Goal: Task Accomplishment & Management: Complete application form

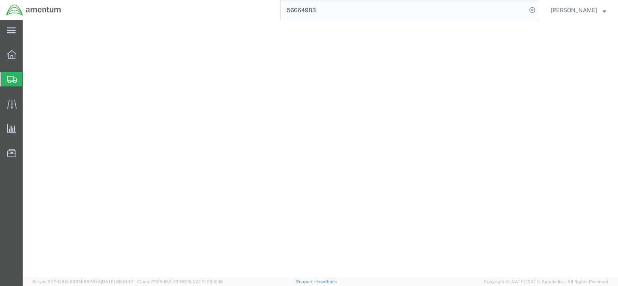
select select "CBOX"
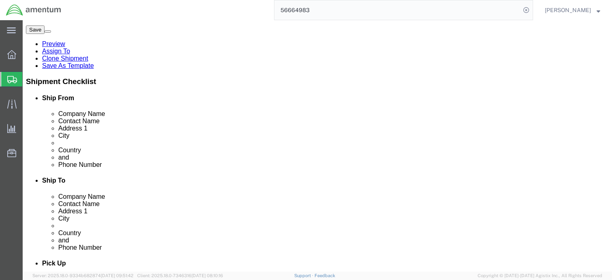
scroll to position [123, 0]
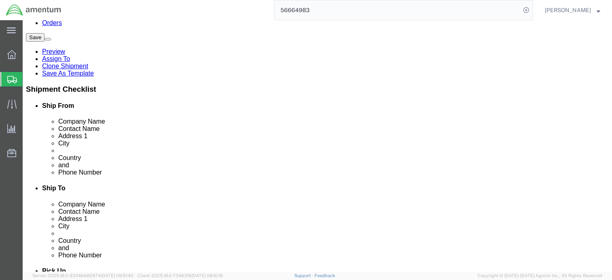
click dd "400.00 KWD"
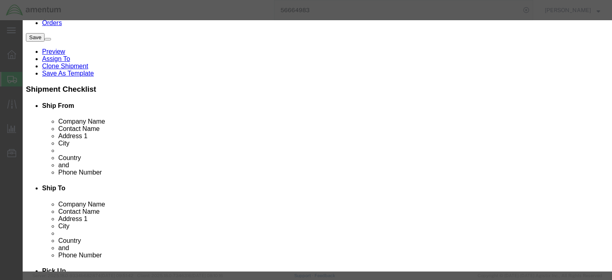
click textarea
click input "text"
paste input "8471300100"
type input "8471300100"
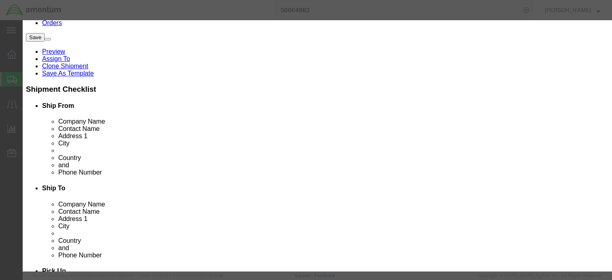
type input "8471300100"
click input "text"
type input "5A992.c"
click select "Select ATF BIS DEA EPA FDA FTR ITAR OFAC Other (OPA)"
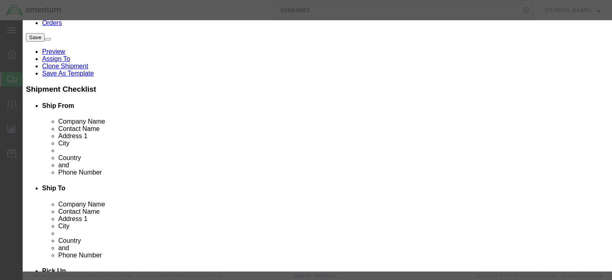
select select "BIS"
click select "Select ATF BIS DEA EPA FDA FTR ITAR OFAC Other (OPA)"
click select "Select AGR-Agricultural APP-Computers APR-Additional Permissive Exports AVS-Air…"
select select "NLR"
drag, startPoint x: 402, startPoint y: 103, endPoint x: 386, endPoint y: 99, distance: 16.4
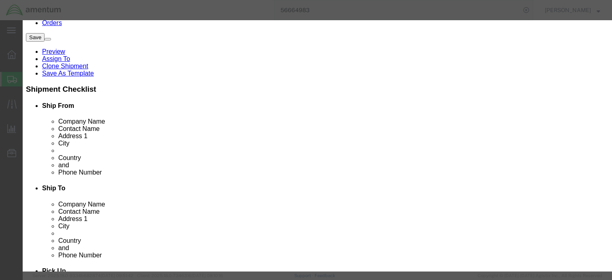
click select "Select AGR-Agricultural APP-Computers APR-Additional Permissive Exports AVS-Air…"
click input "5A992.c"
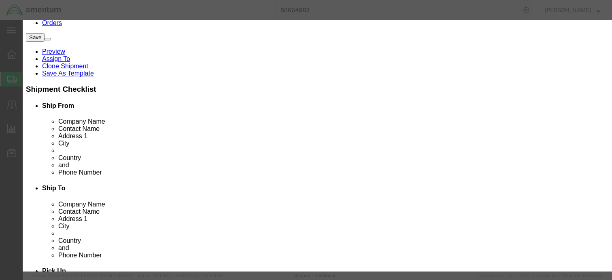
type input "5A992.c"
click div "Controlled"
click button "Save & Close"
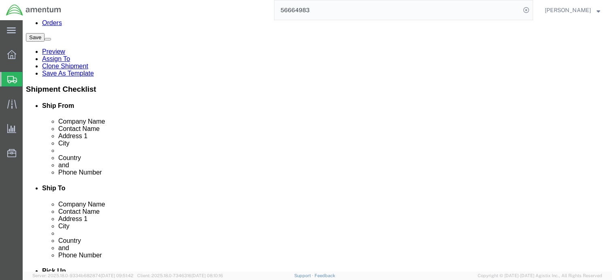
click dd "350.00 KWD"
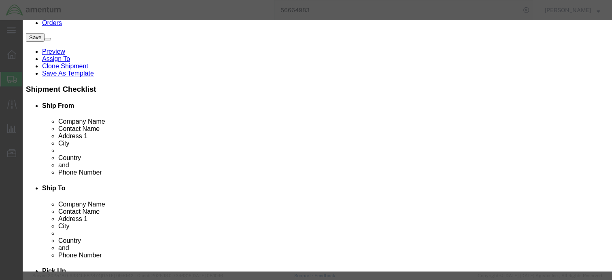
scroll to position [162, 0]
type input "8471300100"
click input "text"
type input "5A992.c"
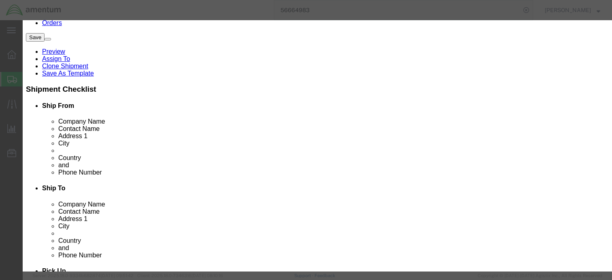
click select "Select ATF BIS DEA EPA FDA FTR ITAR OFAC Other (OPA)"
select select "BIS"
click select "Select ATF BIS DEA EPA FDA FTR ITAR OFAC Other (OPA)"
click select "Select AGR-Agricultural APP-Computers APR-Additional Permissive Exports AVS-Air…"
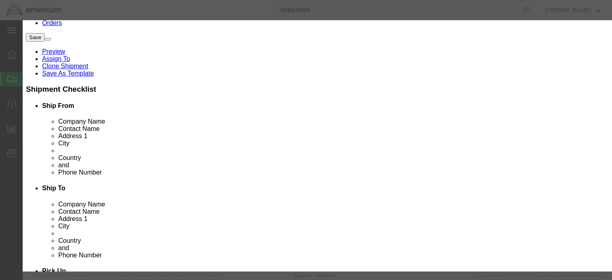
select select "NLR"
click select "Select AGR-Agricultural APP-Computers APR-Additional Permissive Exports AVS-Air…"
click button "Save & Close"
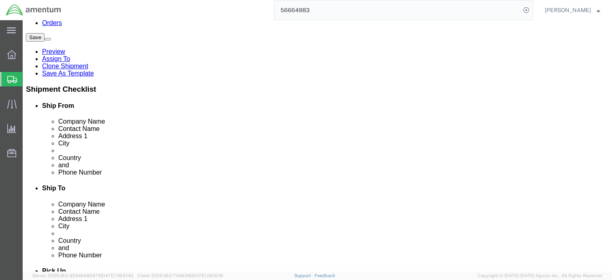
click dl "Pieces: 1.00 Each Total value: 300.00 KWD"
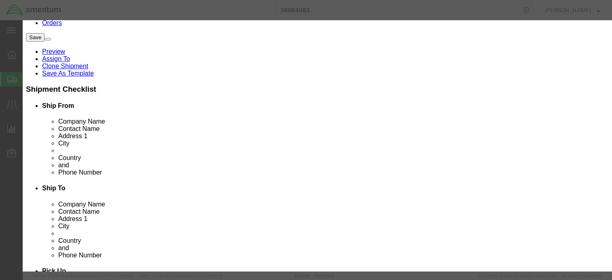
scroll to position [202, 0]
type input "8471300100"
click input "text"
type input "5A992.c"
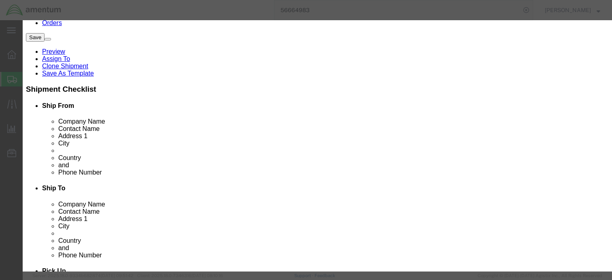
click select "Select ATF BIS DEA EPA FDA FTR ITAR OFAC Other (OPA)"
select select "BIS"
click select "Select ATF BIS DEA EPA FDA FTR ITAR OFAC Other (OPA)"
click select "Select AGR-Agricultural APP-Computers APR-Additional Permissive Exports AVS-Air…"
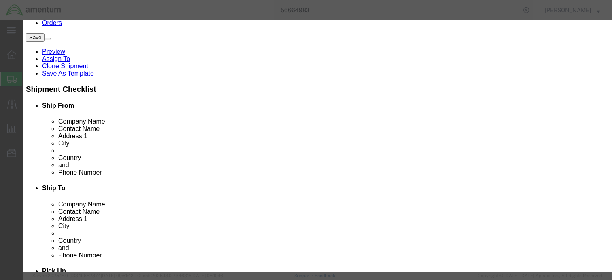
select select "NLR"
click select "Select AGR-Agricultural APP-Computers APR-Additional Permissive Exports AVS-Air…"
click button "Save & Close"
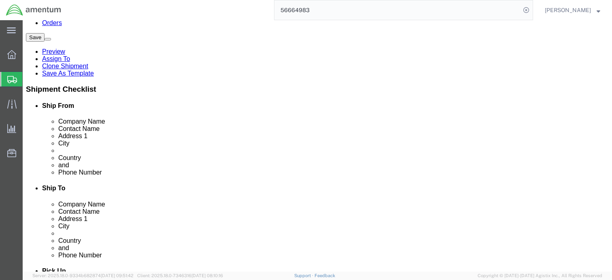
click dl "Pieces: 1.00 Each Total value: 300.00 KWD"
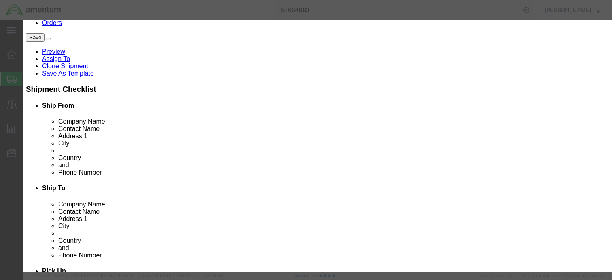
drag, startPoint x: 210, startPoint y: 62, endPoint x: 142, endPoint y: 63, distance: 68.0
click div "Product Name HP 15-DY2086NR"
type input "8471300100"
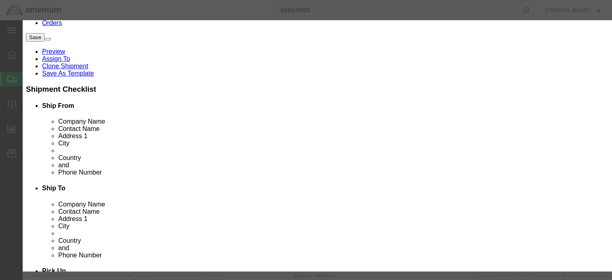
click input "text"
type input "5A992.c"
click select "Select ATF BIS DEA EPA FDA FTR ITAR OFAC Other (OPA)"
select select "BIS"
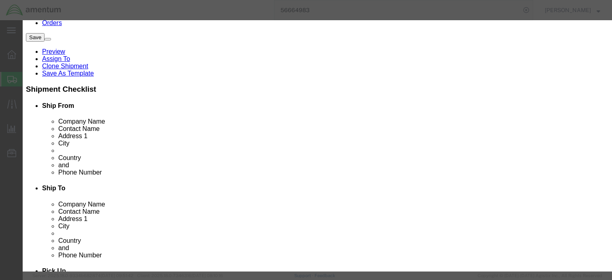
click select "Select ATF BIS DEA EPA FDA FTR ITAR OFAC Other (OPA)"
click select "Select AGR-Agricultural APP-Computers APR-Additional Permissive Exports AVS-Air…"
select select "NLR"
click select "Select AGR-Agricultural APP-Computers APR-Additional Permissive Exports AVS-Air…"
click button "Save & Close"
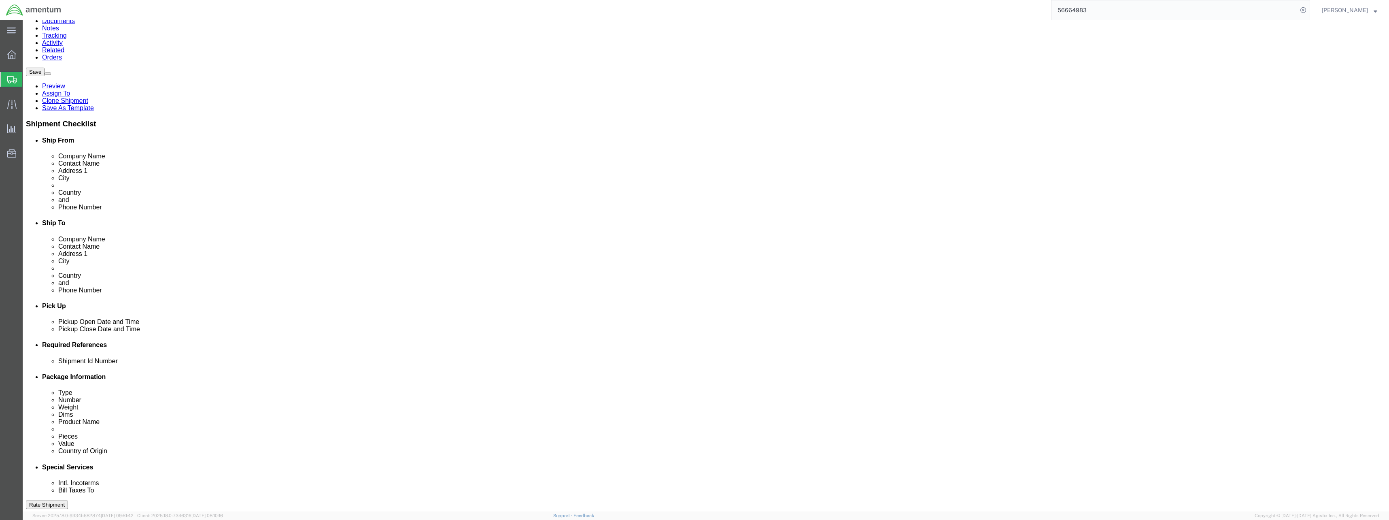
scroll to position [0, 0]
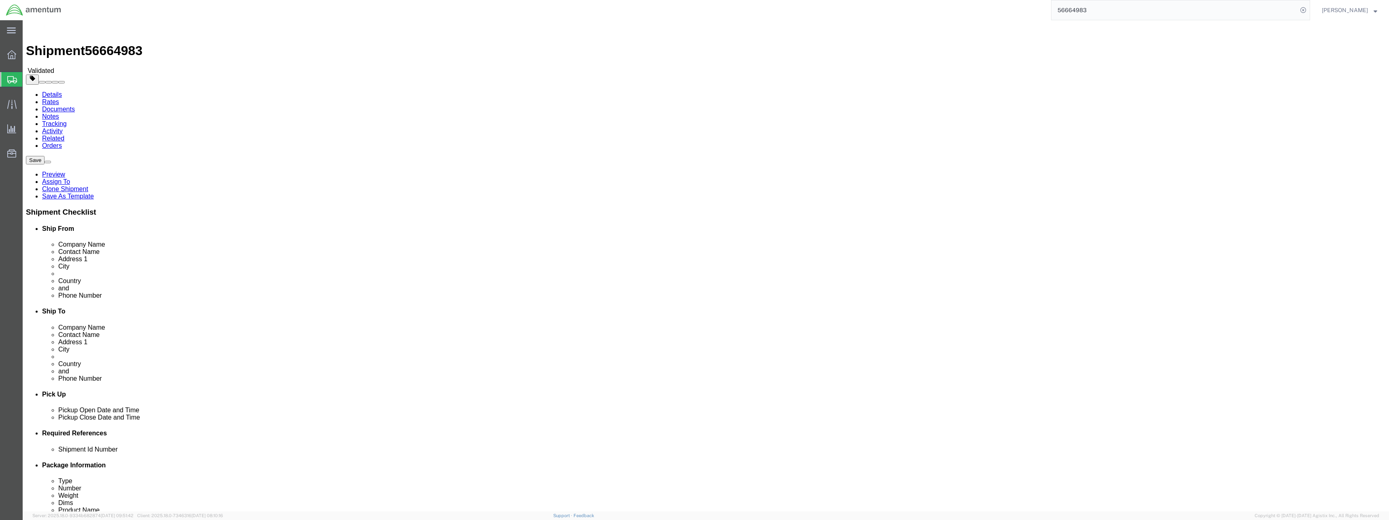
drag, startPoint x: 1188, startPoint y: 367, endPoint x: 1016, endPoint y: 346, distance: 173.6
click button "Continue"
click icon
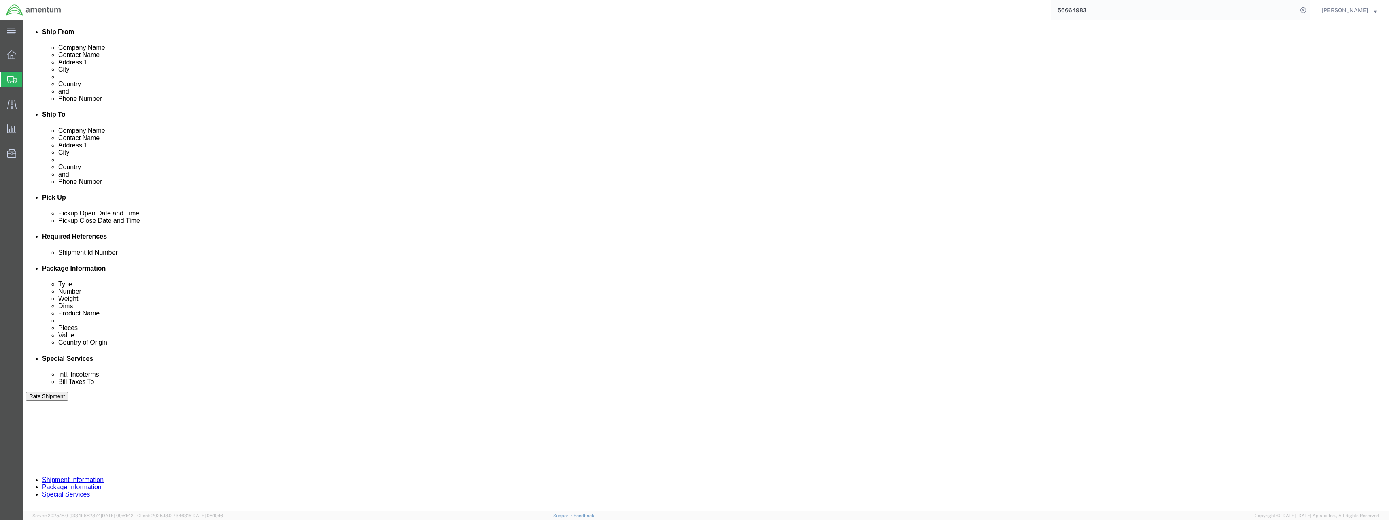
scroll to position [204, 0]
click button "Continue"
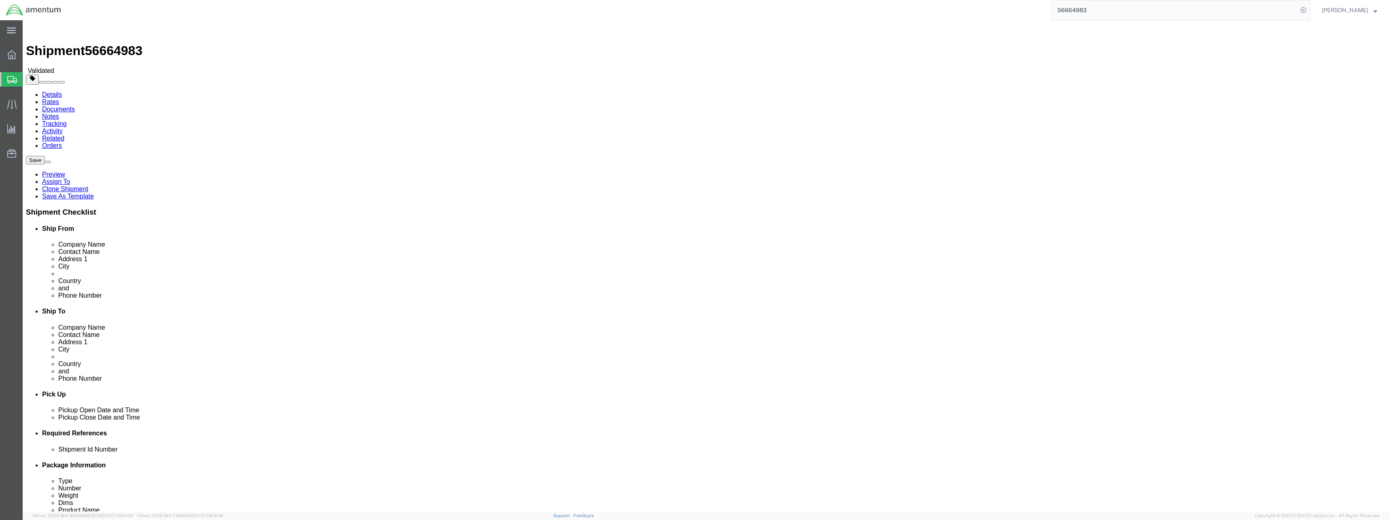
click button "Continue"
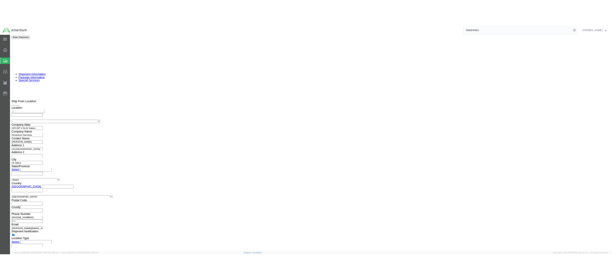
scroll to position [662, 0]
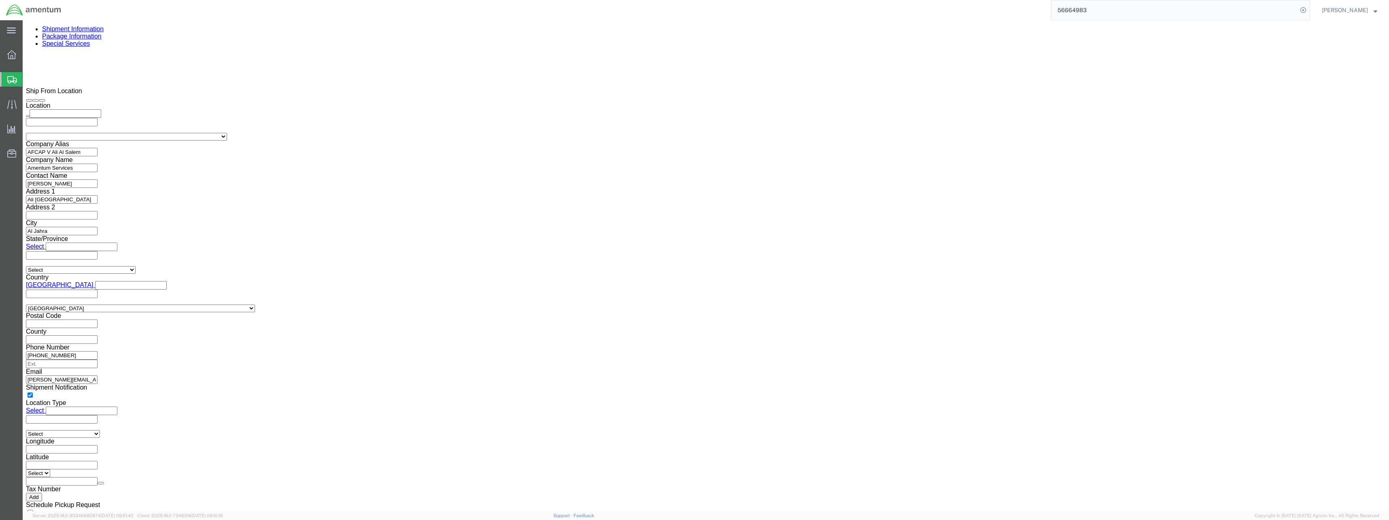
click span
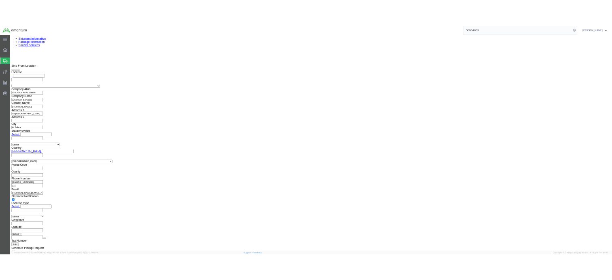
scroll to position [683, 0]
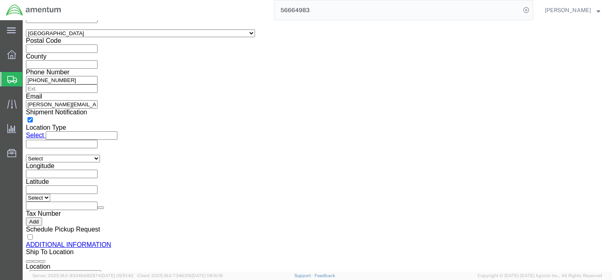
click at [453, 15] on input "56664983" at bounding box center [397, 9] width 246 height 19
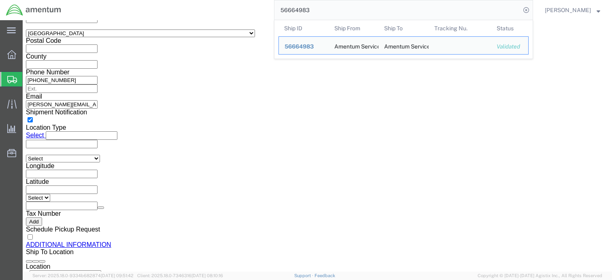
drag, startPoint x: 314, startPoint y: 11, endPoint x: 271, endPoint y: 10, distance: 43.7
click at [271, 10] on div "56664983 Ship ID Ship From Ship To Tracking Nu. Status Ship ID 56664983 Ship Fr…" at bounding box center [300, 10] width 466 height 20
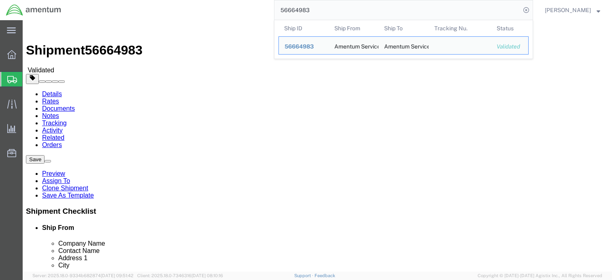
scroll to position [0, 0]
